Goal: Task Accomplishment & Management: Manage account settings

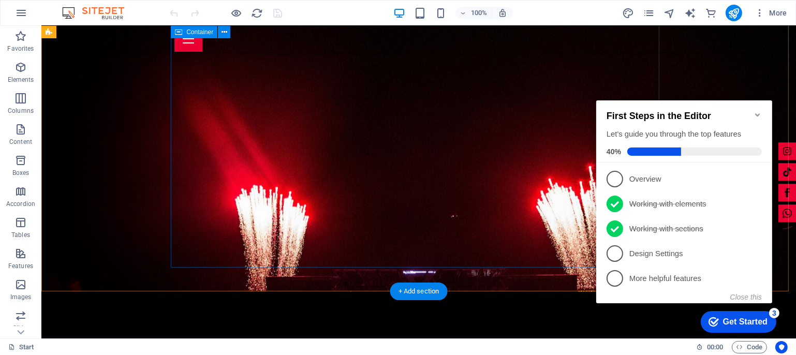
scroll to position [141, 0]
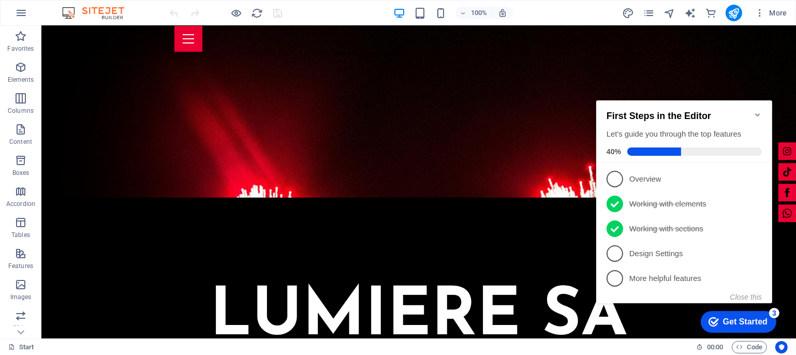
click at [756, 111] on icon "Minimize checklist" at bounding box center [757, 114] width 8 height 8
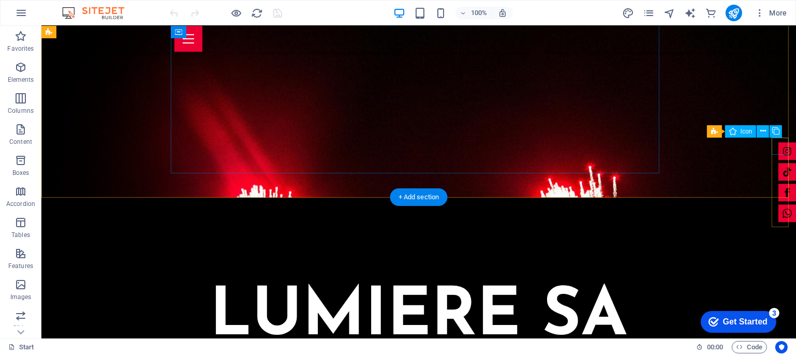
click at [778, 147] on figure at bounding box center [787, 151] width 18 height 18
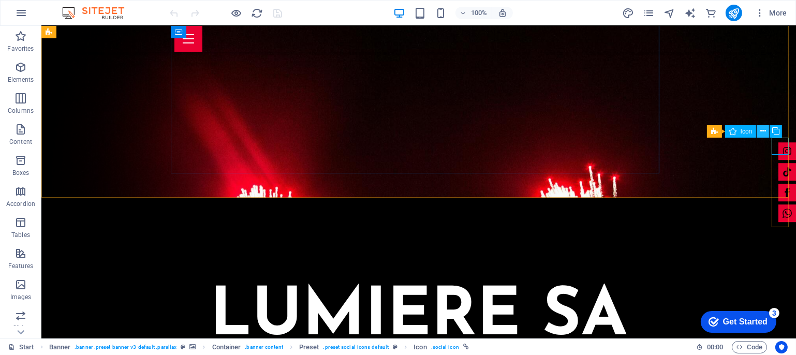
click at [765, 132] on icon at bounding box center [763, 131] width 6 height 11
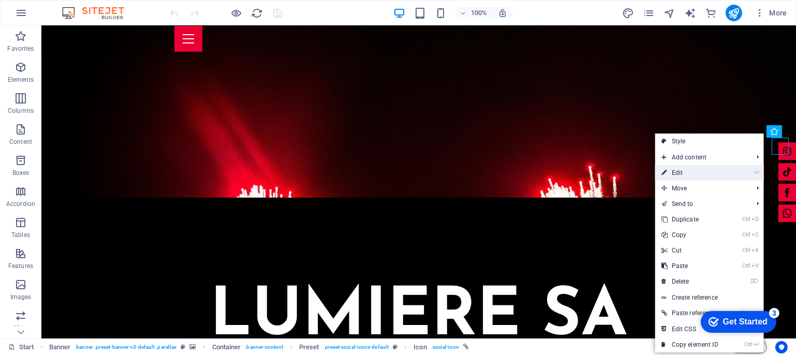
click at [672, 173] on link "⏎ Edit" at bounding box center [690, 173] width 70 height 16
select select "xMidYMid"
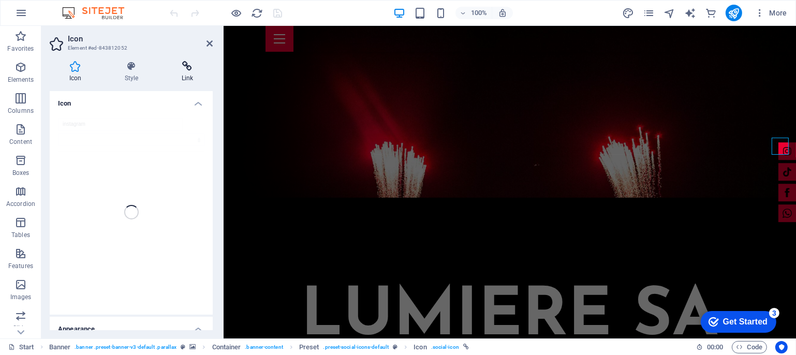
click at [181, 81] on h4 "Link" at bounding box center [187, 72] width 51 height 22
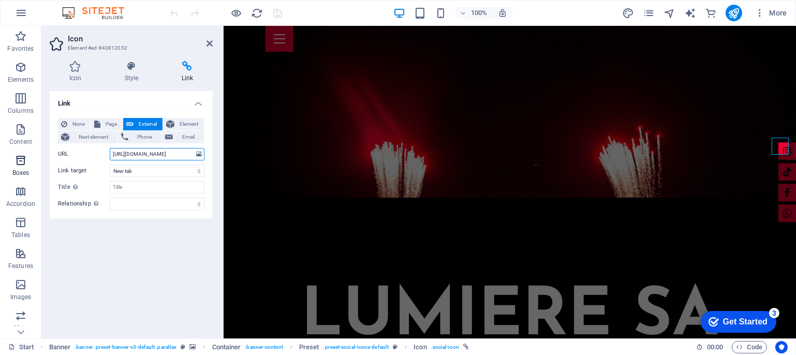
drag, startPoint x: 184, startPoint y: 155, endPoint x: 37, endPoint y: 156, distance: 146.9
click at [37, 155] on section "Favorites Elements Columns Content Boxes Accordion Tables Features Images Slide…" at bounding box center [398, 182] width 796 height 312
paste input "lumieresa_events/"
type input "[URL][DOMAIN_NAME]"
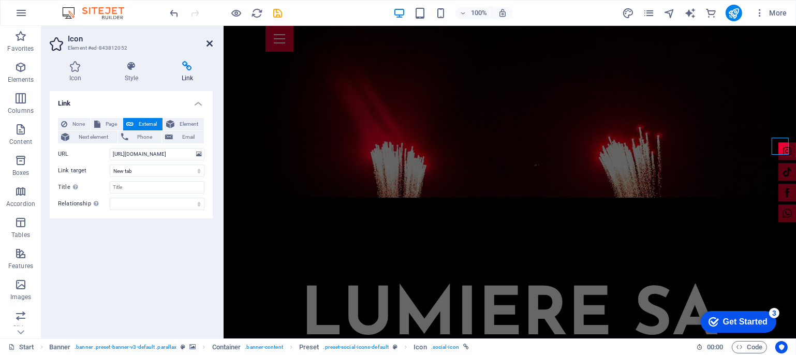
scroll to position [0, 0]
click at [210, 41] on icon at bounding box center [209, 43] width 6 height 8
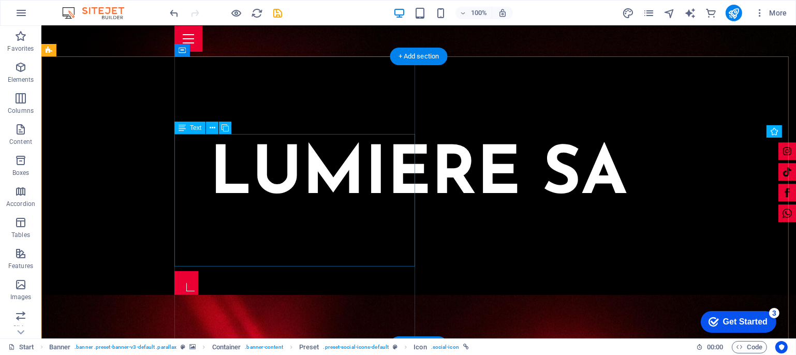
scroll to position [470, 0]
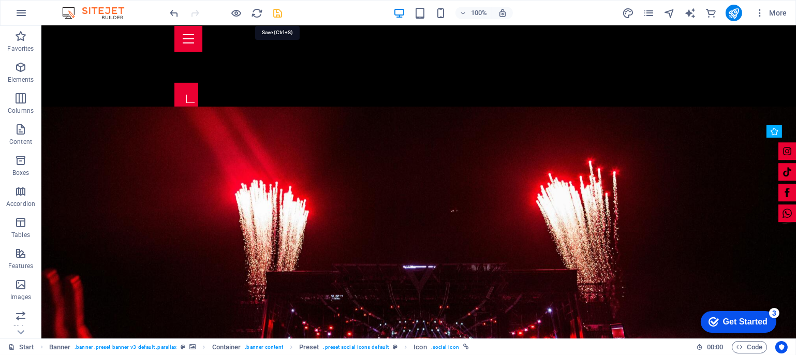
click at [278, 11] on icon "save" at bounding box center [278, 13] width 12 height 12
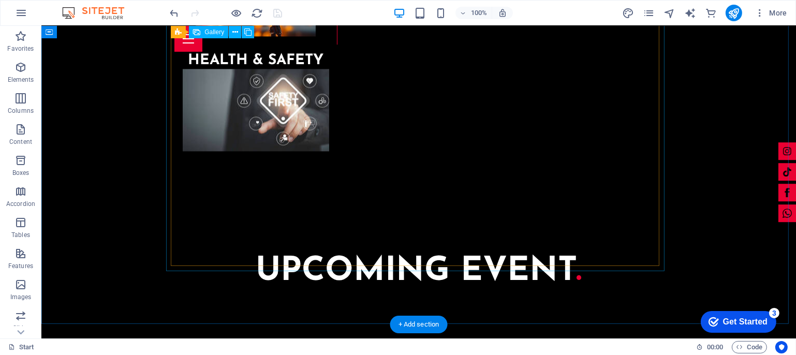
scroll to position [2210, 0]
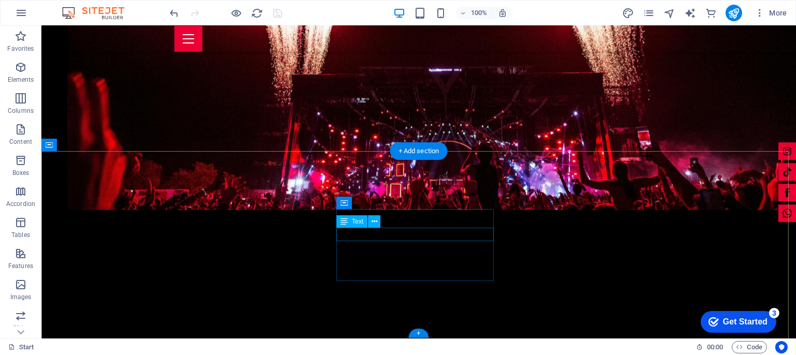
scroll to position [2912, 0]
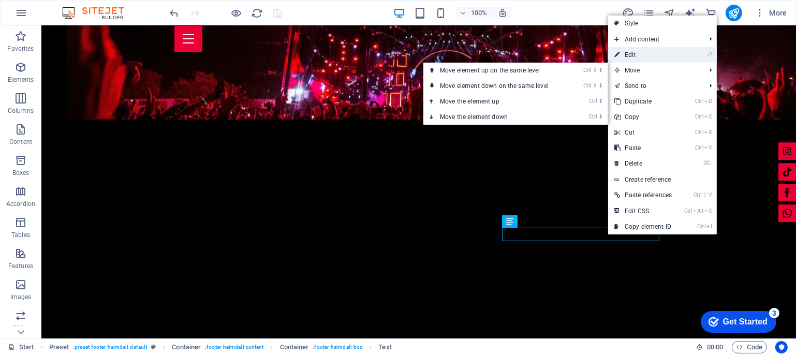
click at [632, 59] on link "⏎ Edit" at bounding box center [643, 55] width 70 height 16
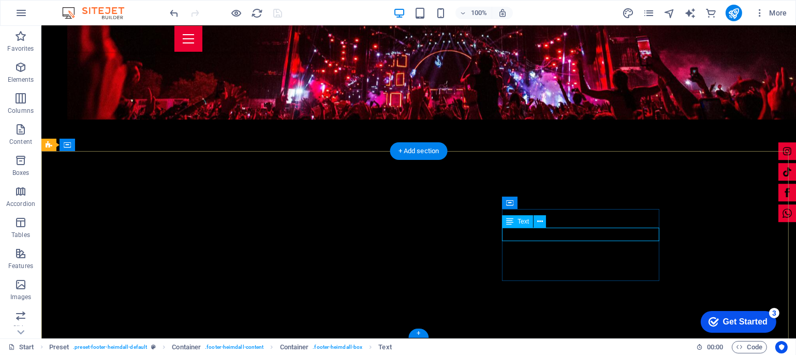
click at [538, 223] on icon at bounding box center [540, 221] width 6 height 11
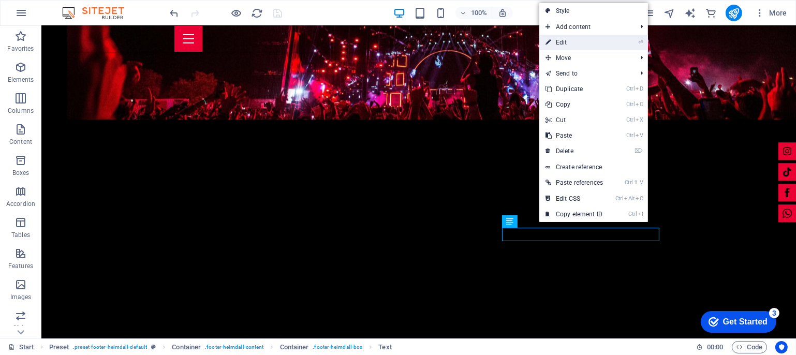
click at [568, 42] on link "⏎ Edit" at bounding box center [574, 43] width 70 height 16
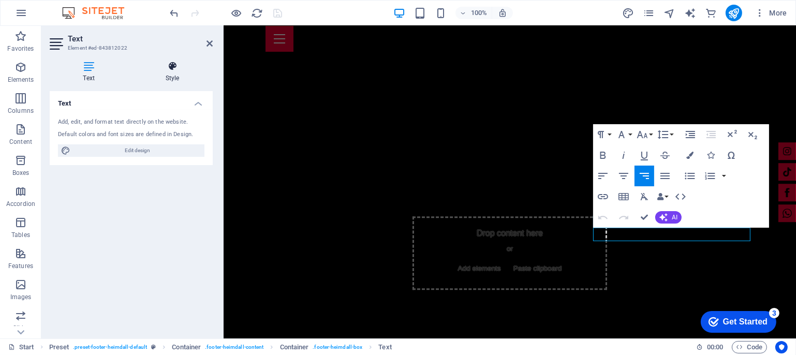
click at [172, 65] on icon at bounding box center [172, 66] width 81 height 10
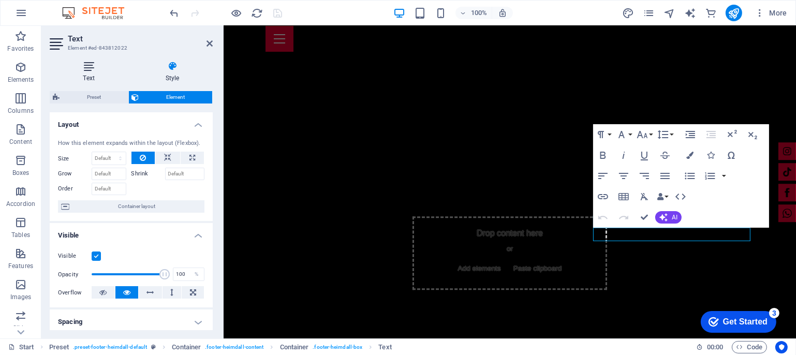
click at [94, 63] on icon at bounding box center [89, 66] width 78 height 10
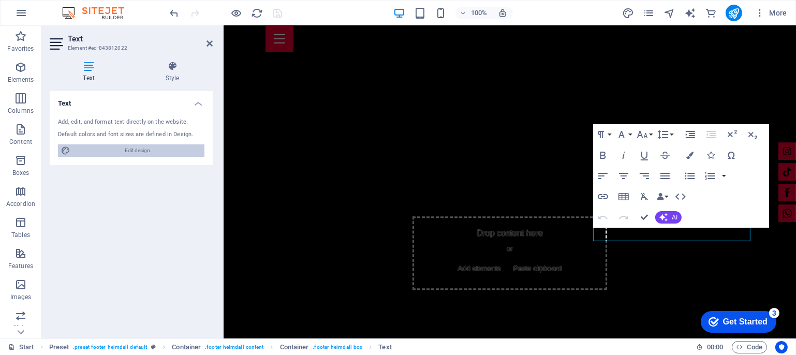
click at [156, 146] on span "Edit design" at bounding box center [137, 150] width 128 height 12
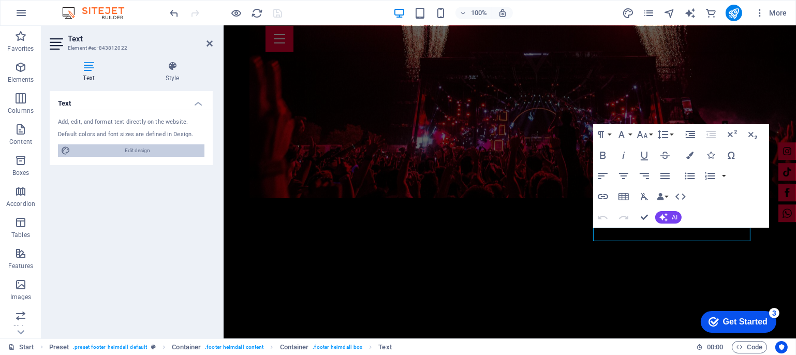
select select "px"
select select "400"
select select "px"
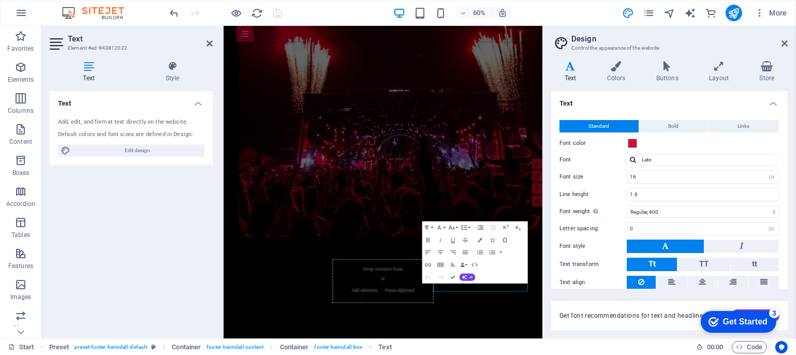
scroll to position [36, 0]
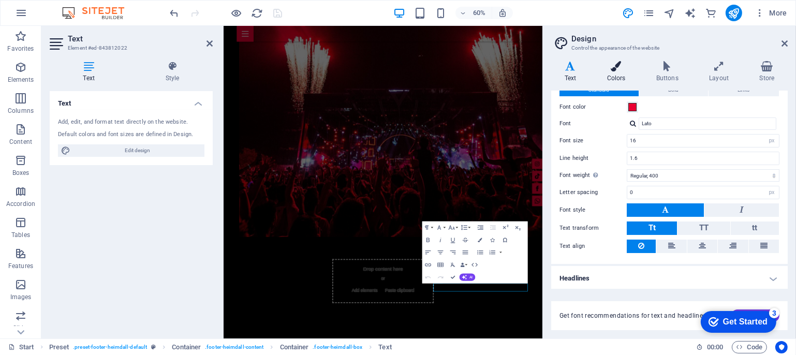
click at [615, 76] on h4 "Colors" at bounding box center [617, 72] width 49 height 22
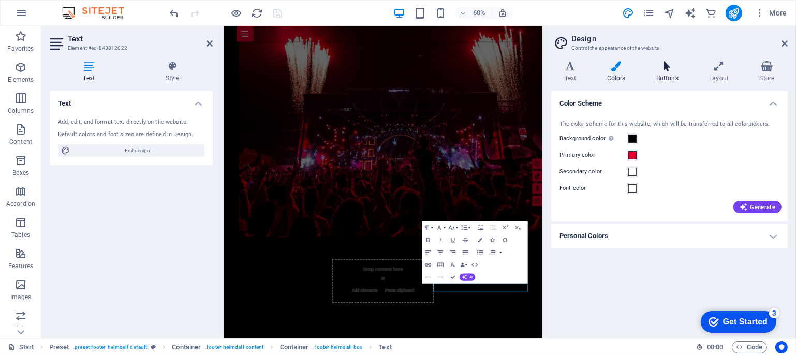
click at [665, 71] on icon at bounding box center [667, 66] width 49 height 10
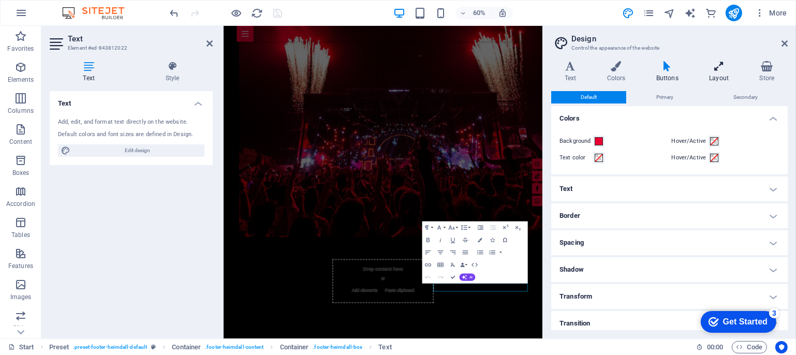
click at [722, 71] on icon at bounding box center [719, 66] width 46 height 10
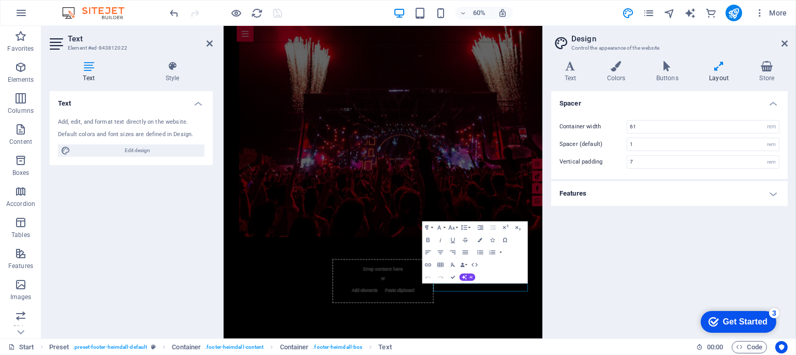
click at [718, 77] on h4 "Layout" at bounding box center [721, 72] width 50 height 22
click at [758, 67] on icon at bounding box center [766, 66] width 41 height 10
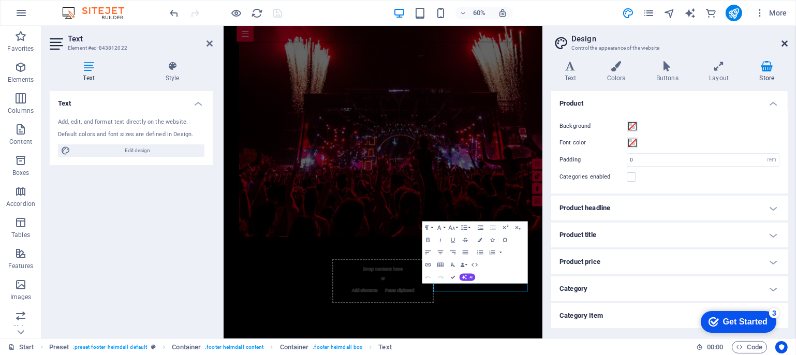
click at [781, 44] on icon at bounding box center [784, 43] width 6 height 8
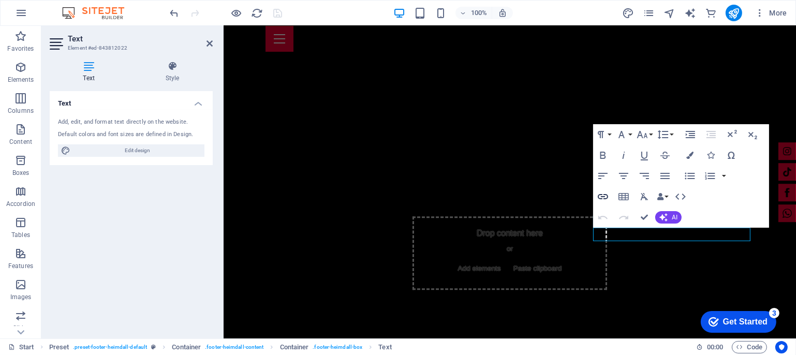
click at [601, 197] on icon "button" at bounding box center [603, 196] width 10 height 5
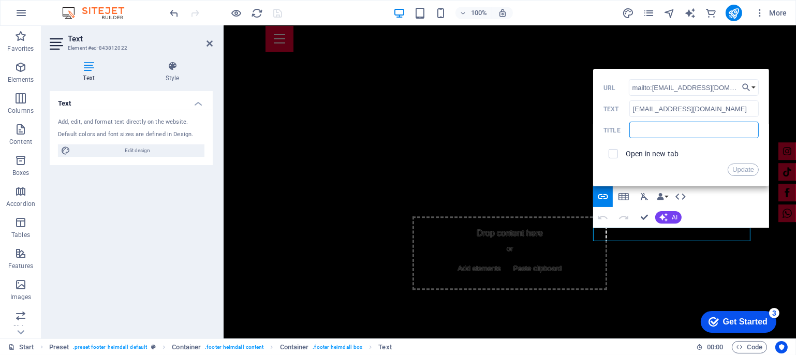
click at [733, 127] on input "text" at bounding box center [693, 130] width 129 height 17
click at [736, 167] on button "Update" at bounding box center [742, 169] width 31 height 12
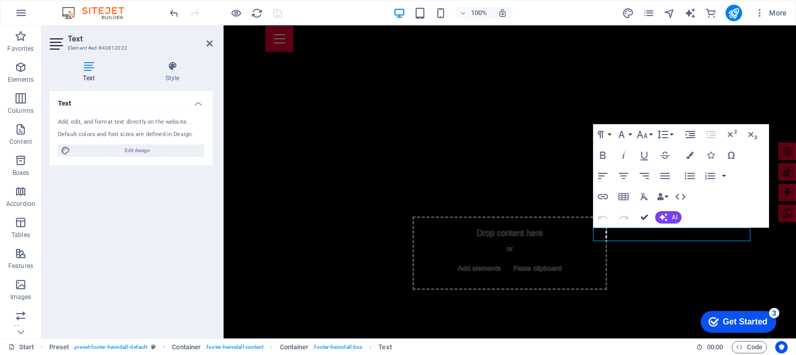
drag, startPoint x: 646, startPoint y: 215, endPoint x: 605, endPoint y: 189, distance: 48.8
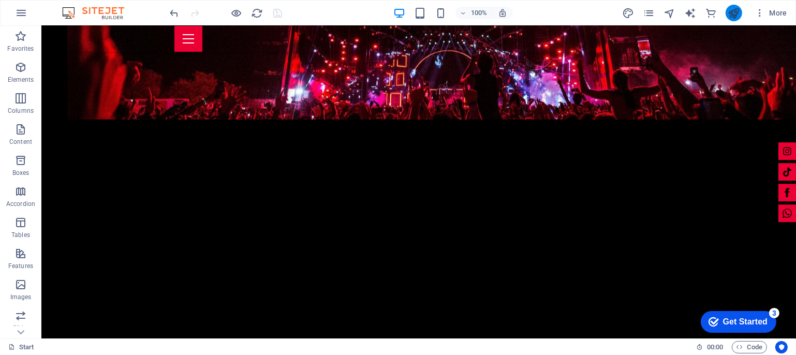
click at [726, 13] on button "publish" at bounding box center [733, 13] width 17 height 17
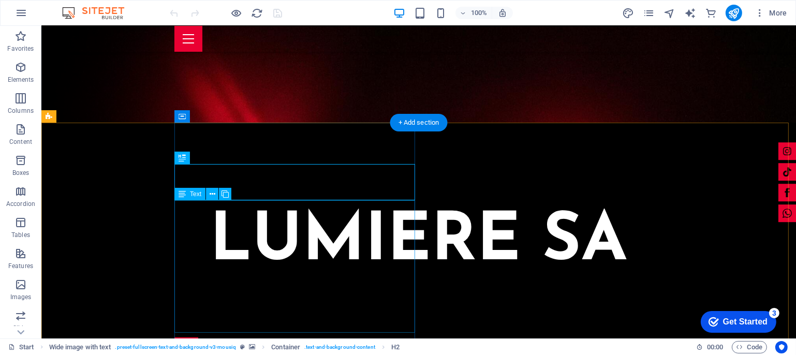
scroll to position [310, 0]
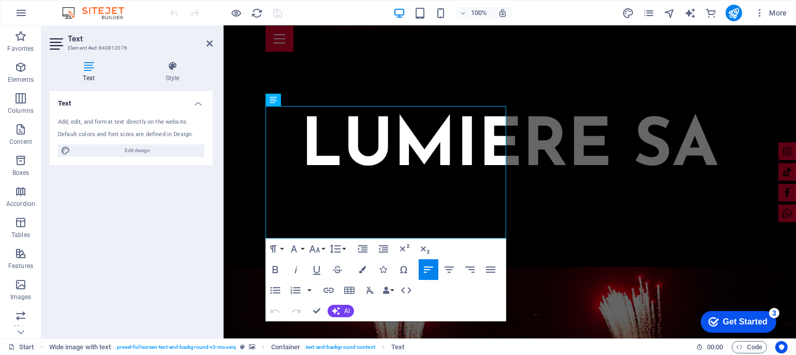
drag, startPoint x: 383, startPoint y: 217, endPoint x: 267, endPoint y: 109, distance: 158.9
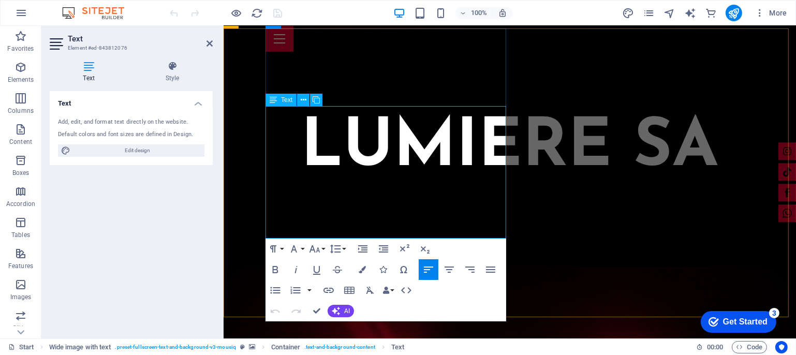
copy span "At [GEOGRAPHIC_DATA] SA, we are passionate about crafting unforgettable, bespok…"
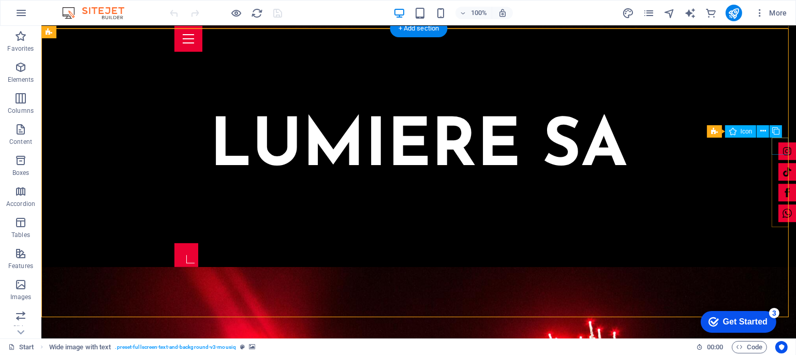
click at [778, 147] on figure at bounding box center [787, 151] width 18 height 18
click at [779, 147] on figure at bounding box center [787, 151] width 18 height 18
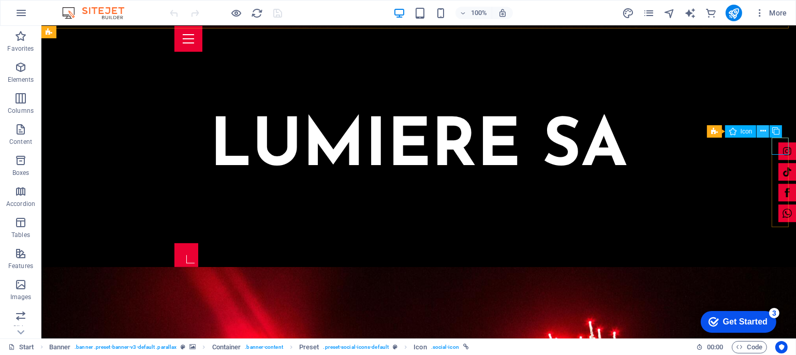
click at [767, 129] on button at bounding box center [762, 131] width 12 height 12
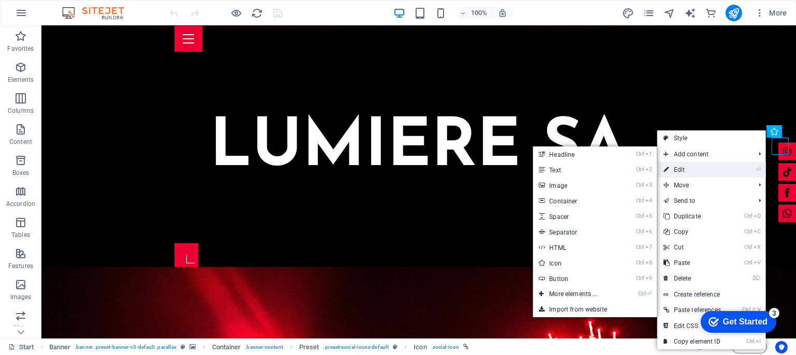
click at [684, 168] on link "⏎ Edit" at bounding box center [692, 170] width 70 height 16
select select "xMidYMid"
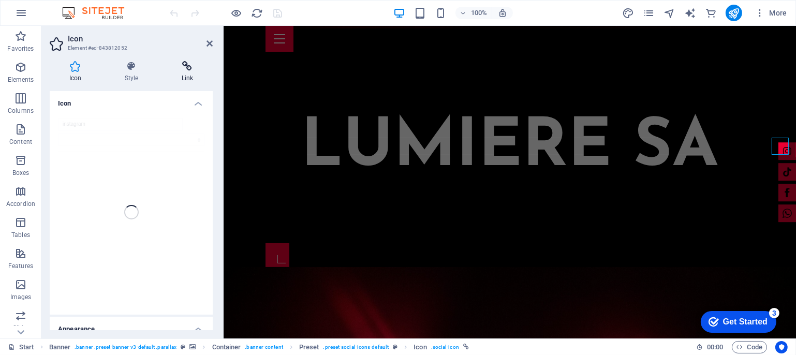
click at [180, 76] on h4 "Link" at bounding box center [187, 72] width 51 height 22
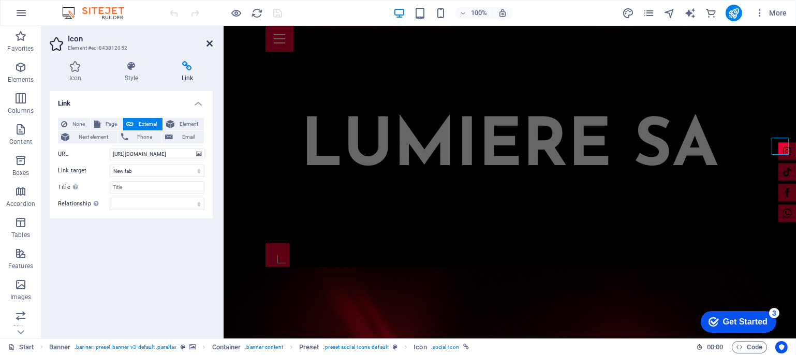
drag, startPoint x: 212, startPoint y: 43, endPoint x: 171, endPoint y: 17, distance: 48.4
click at [212, 42] on icon at bounding box center [209, 43] width 6 height 8
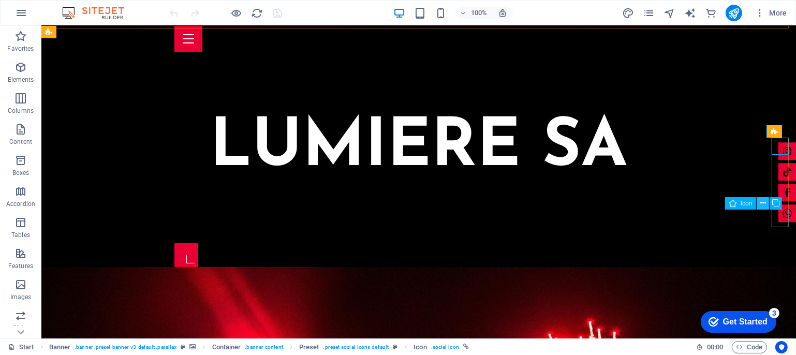
click at [763, 200] on icon at bounding box center [763, 203] width 6 height 11
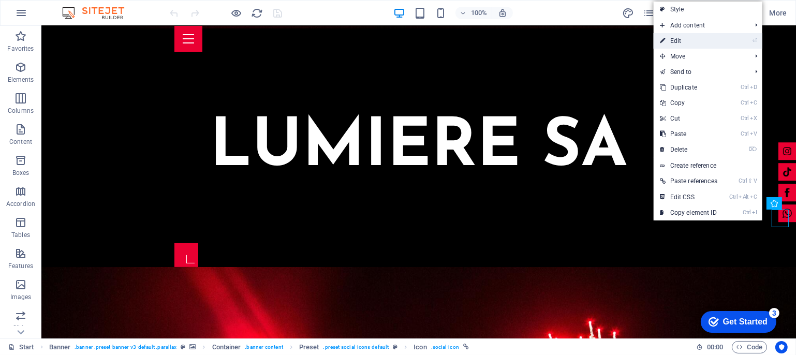
click at [669, 42] on link "⏎ Edit" at bounding box center [688, 41] width 70 height 16
select select "xMidYMid"
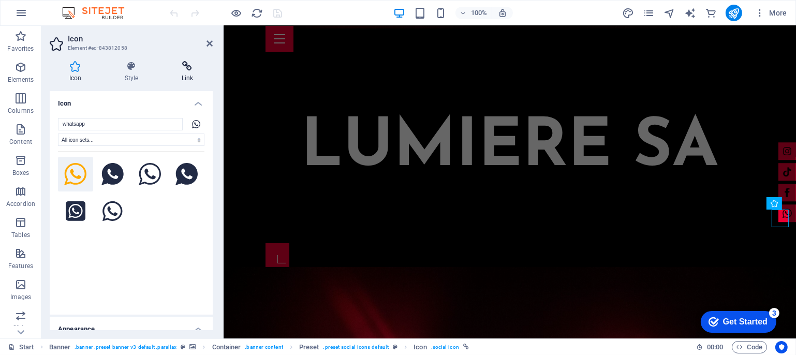
click at [187, 69] on icon at bounding box center [187, 66] width 51 height 10
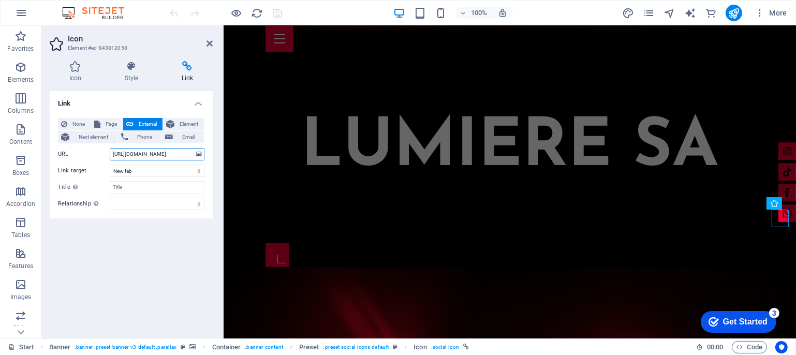
scroll to position [0, 155]
drag, startPoint x: 336, startPoint y: 179, endPoint x: 273, endPoint y: 154, distance: 67.8
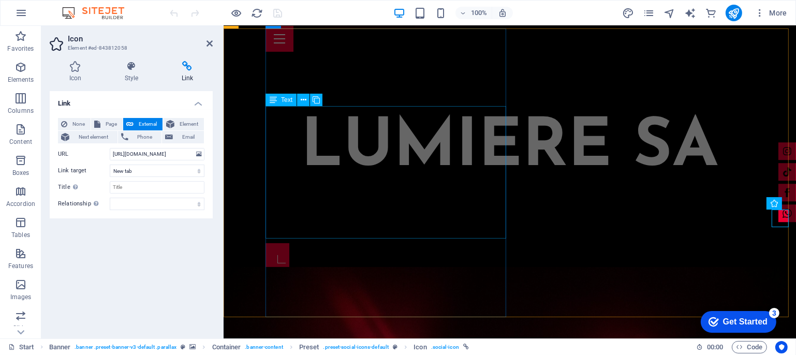
scroll to position [0, 0]
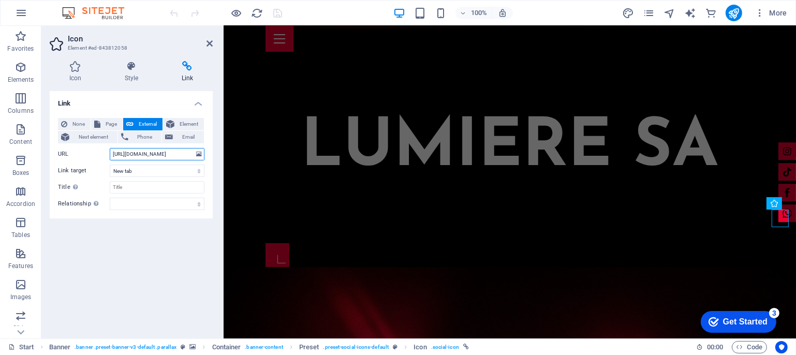
click at [175, 154] on input "https://api.whatsapp.com/send/?phone=%2B27833905592&text&type=phone_number&app_…" at bounding box center [157, 154] width 95 height 12
click at [210, 42] on icon at bounding box center [209, 43] width 6 height 8
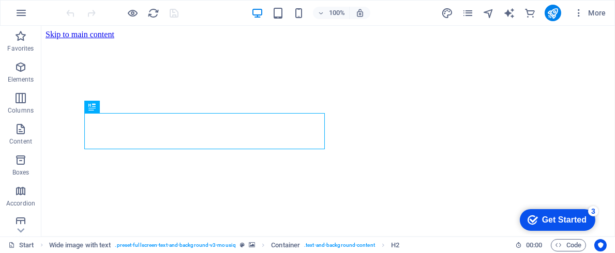
scroll to position [192, 0]
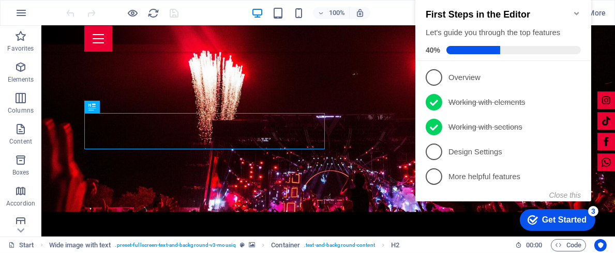
click at [577, 12] on icon "Minimize checklist" at bounding box center [576, 13] width 5 height 3
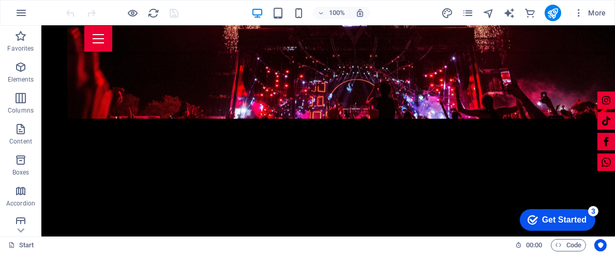
scroll to position [2585, 0]
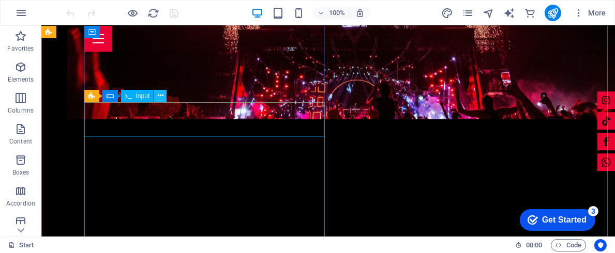
click at [159, 98] on icon at bounding box center [161, 96] width 6 height 11
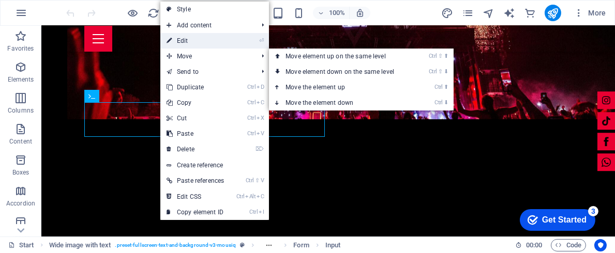
click at [188, 43] on link "⏎ Edit" at bounding box center [195, 41] width 70 height 16
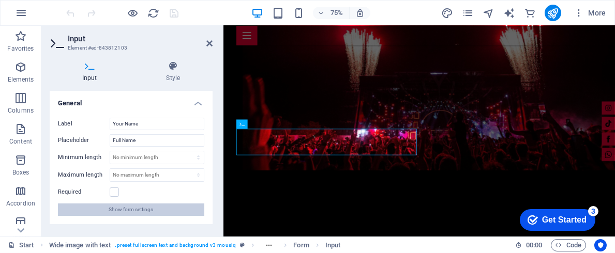
click at [157, 210] on button "Show form settings" at bounding box center [131, 210] width 146 height 12
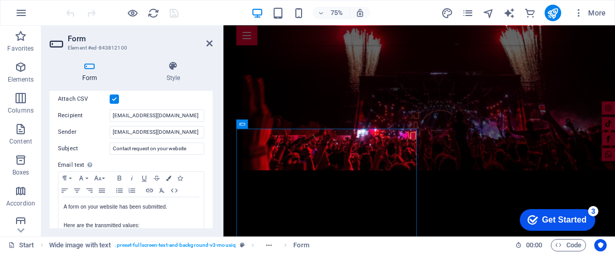
scroll to position [307, 0]
drag, startPoint x: 128, startPoint y: 129, endPoint x: 105, endPoint y: 127, distance: 22.9
click at [105, 127] on div "Sender alwynb@lumieresa.co.za" at bounding box center [131, 131] width 146 height 12
type input "admin@lumieresa.co.za"
click at [211, 43] on icon at bounding box center [209, 43] width 6 height 8
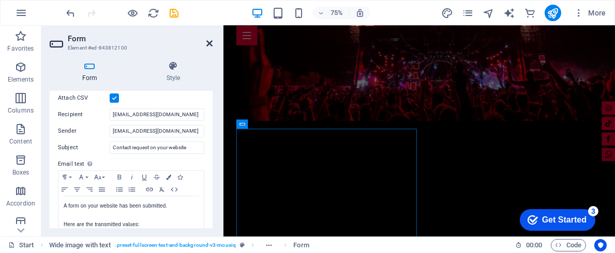
scroll to position [2523, 0]
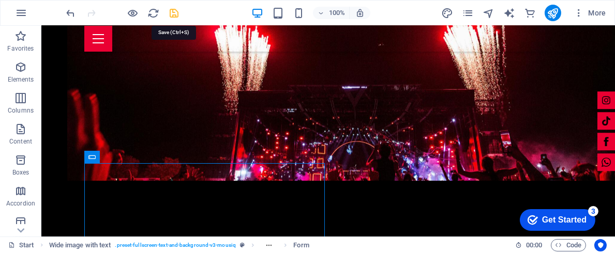
click at [170, 16] on icon "save" at bounding box center [175, 13] width 12 height 12
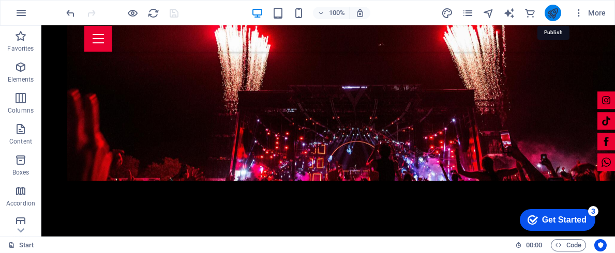
click at [550, 15] on icon "publish" at bounding box center [553, 13] width 12 height 12
